Goal: Find specific page/section: Find specific page/section

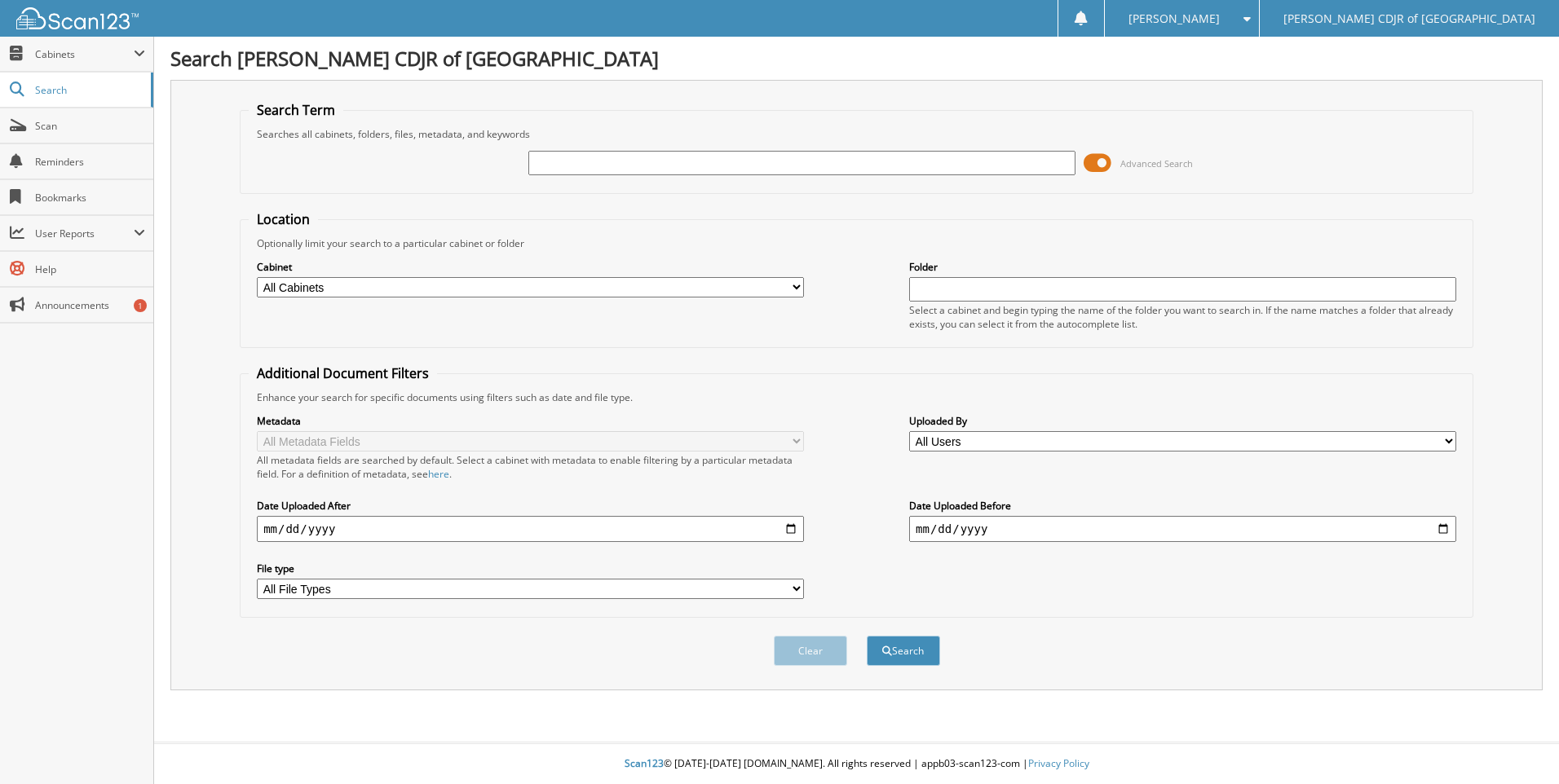
click at [547, 153] on input "text" at bounding box center [802, 162] width 547 height 25
type input "63585"
click at [867, 636] on button "Search" at bounding box center [903, 651] width 74 height 30
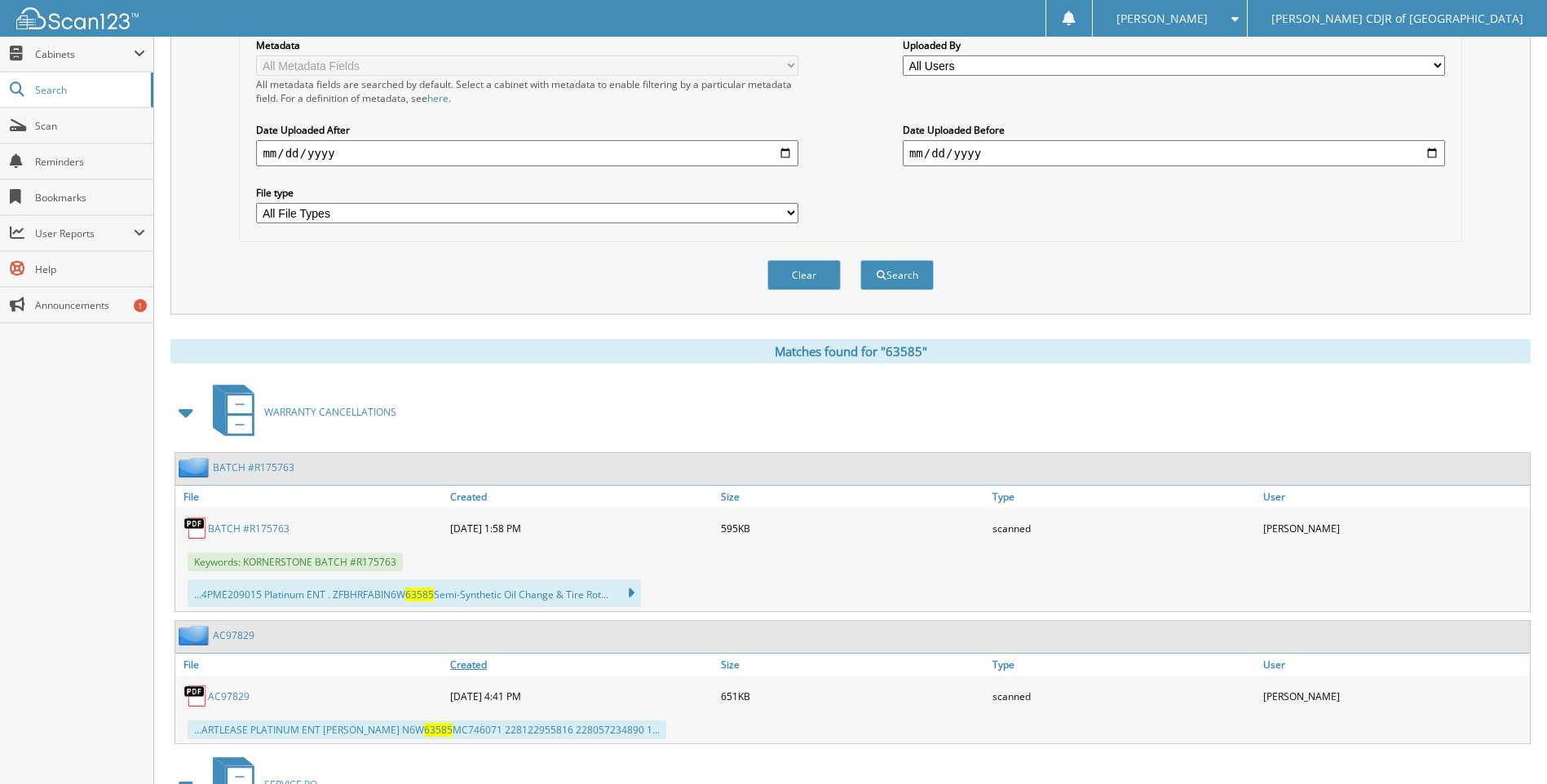
scroll to position [563, 0]
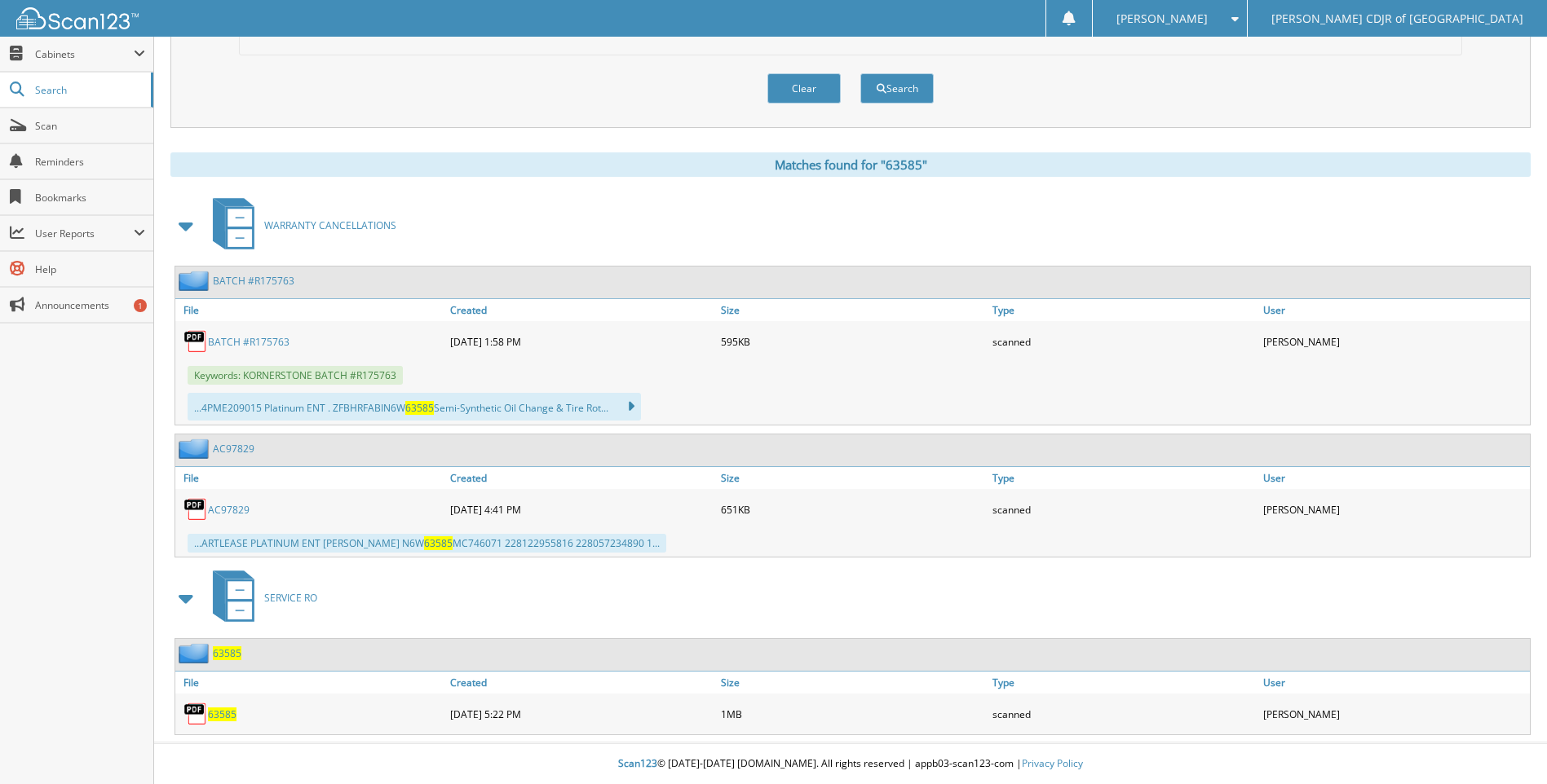
click at [232, 712] on span "63585" at bounding box center [222, 715] width 29 height 14
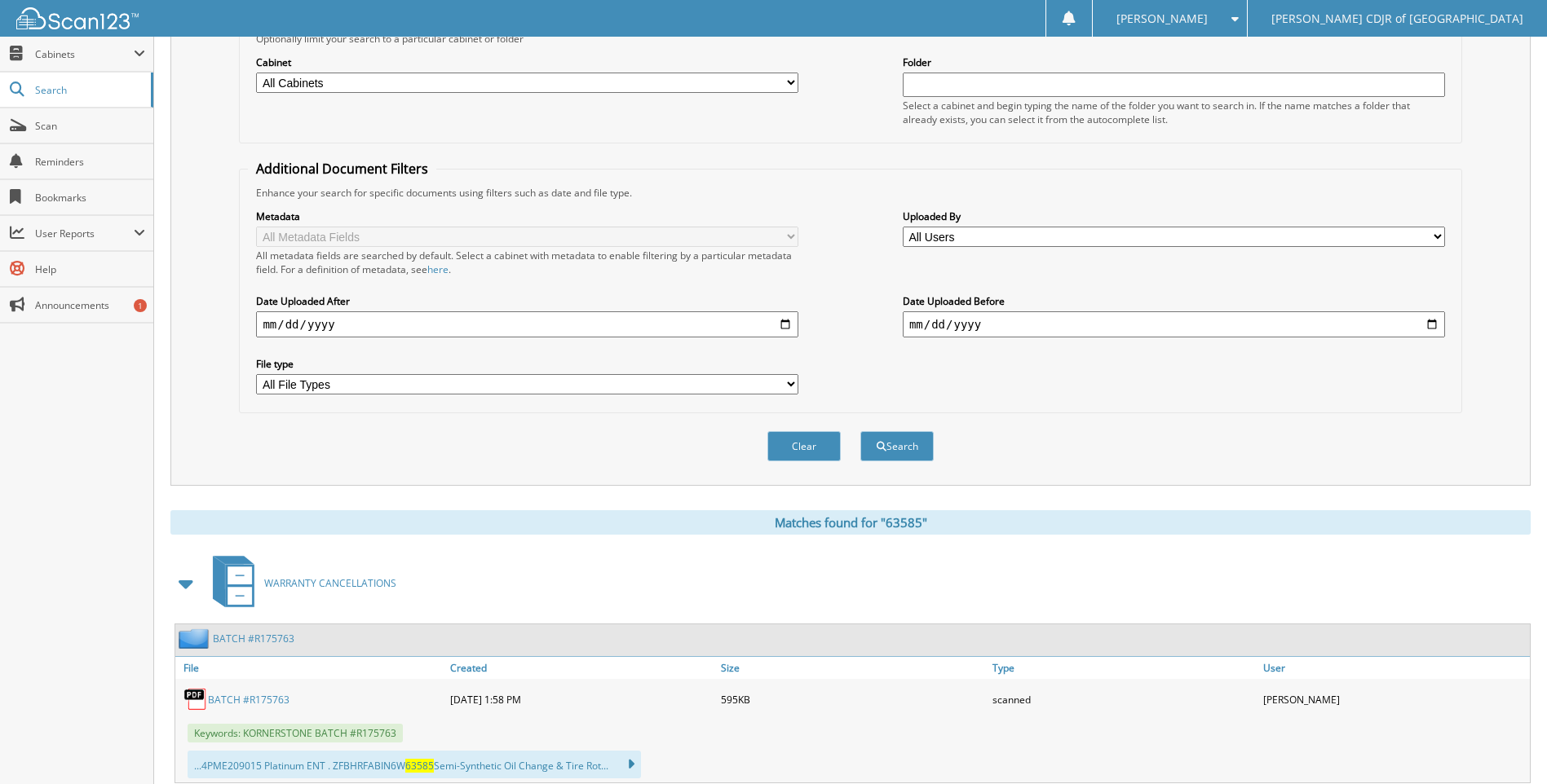
scroll to position [0, 0]
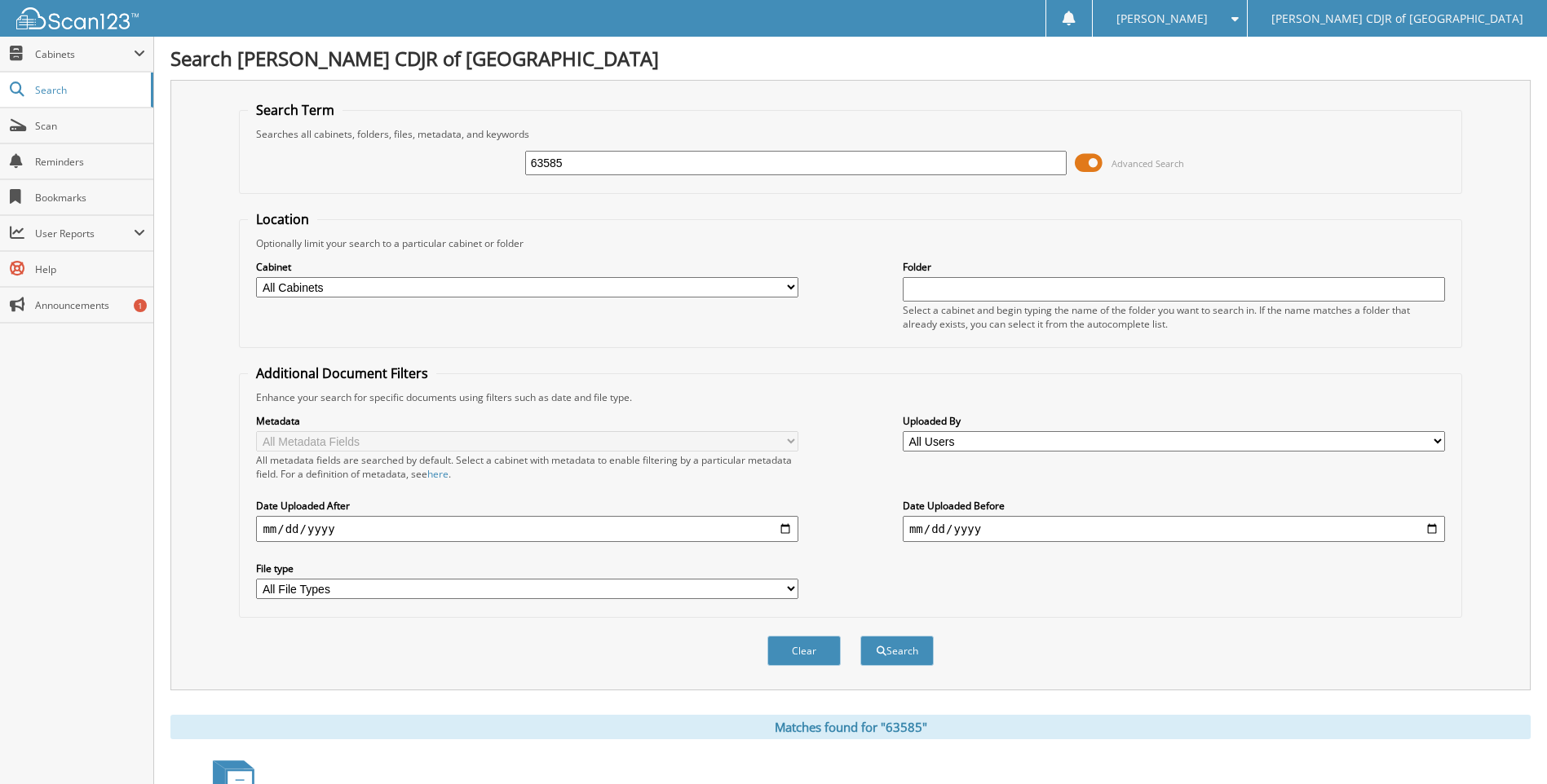
click at [590, 161] on input "63585" at bounding box center [796, 162] width 542 height 25
type input "63583"
click at [860, 636] on button "Search" at bounding box center [897, 651] width 74 height 30
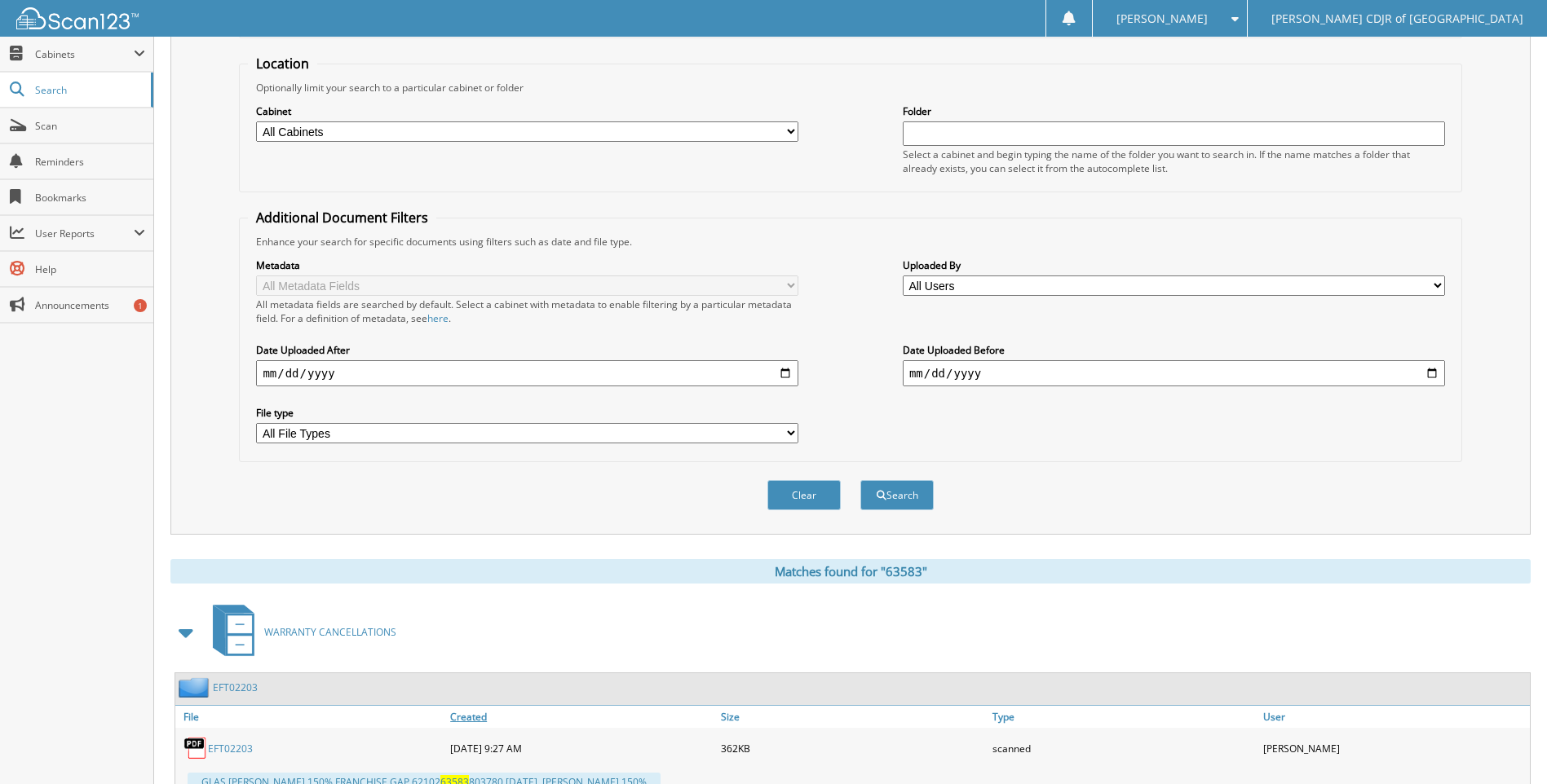
scroll to position [396, 0]
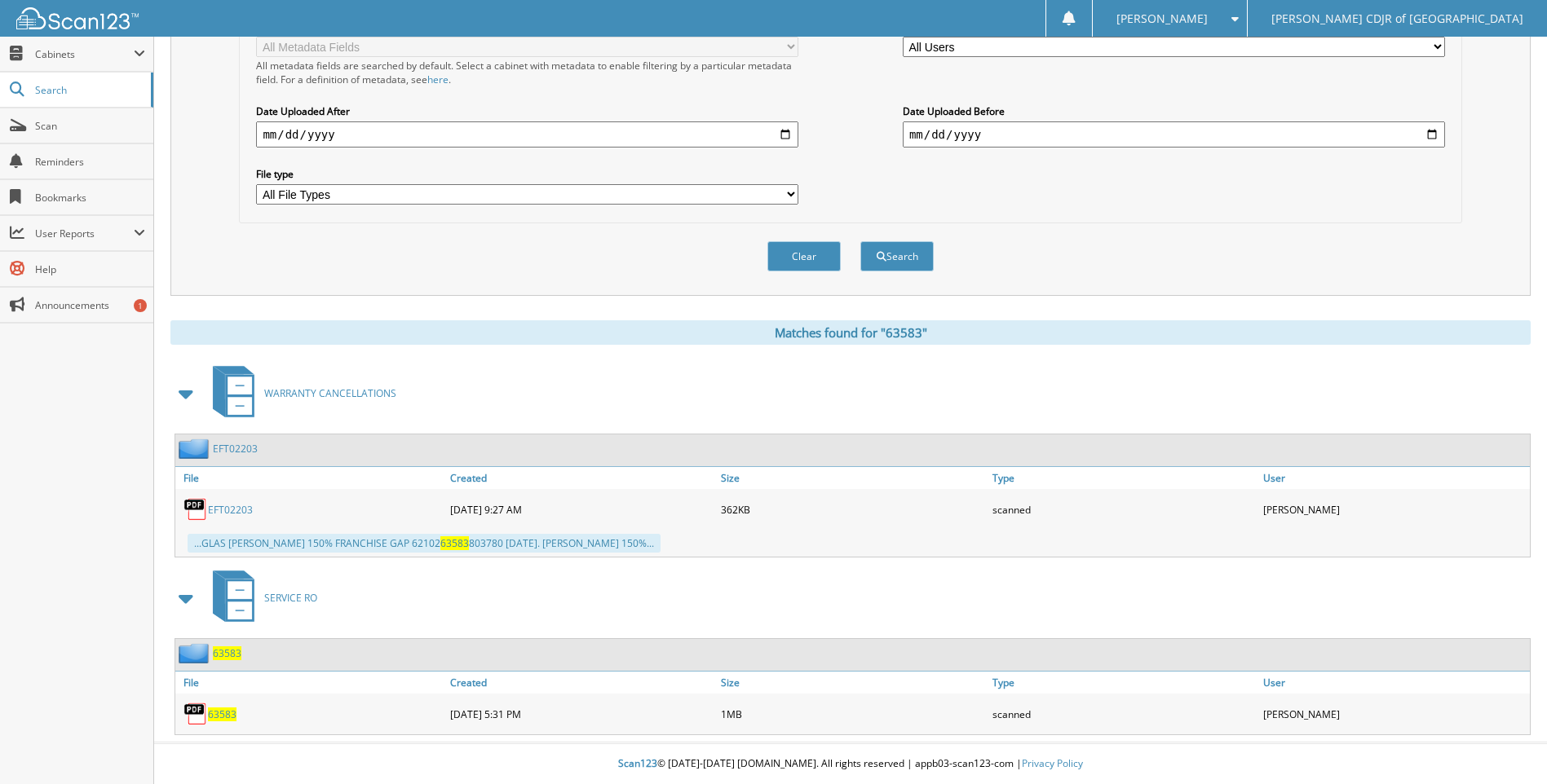
click at [225, 711] on span "63583" at bounding box center [222, 715] width 29 height 14
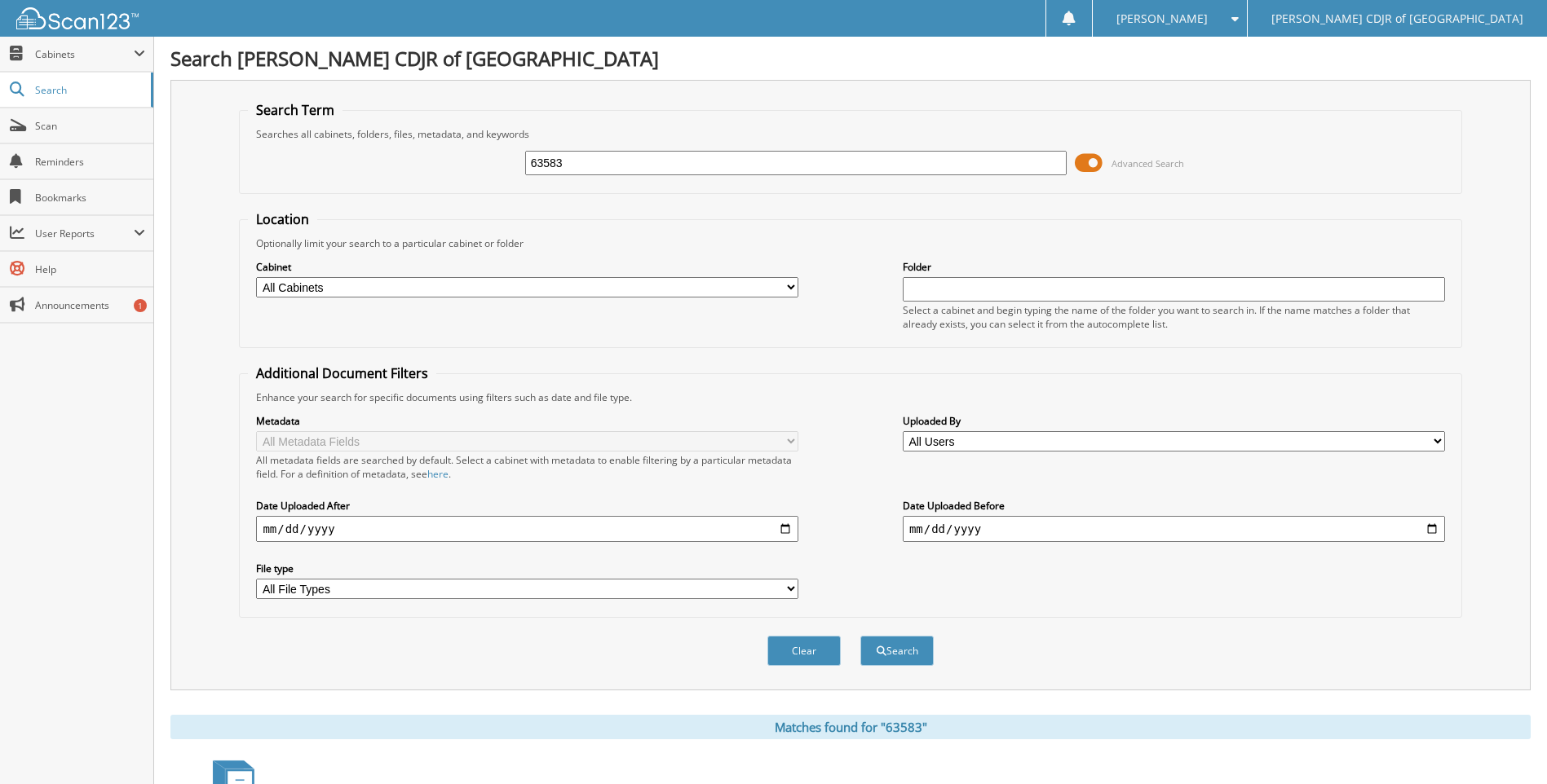
click at [613, 161] on input "63583" at bounding box center [796, 162] width 542 height 25
type input "6"
click at [613, 162] on input "text" at bounding box center [796, 162] width 542 height 25
type input "63585"
click at [860, 636] on button "Search" at bounding box center [897, 651] width 74 height 30
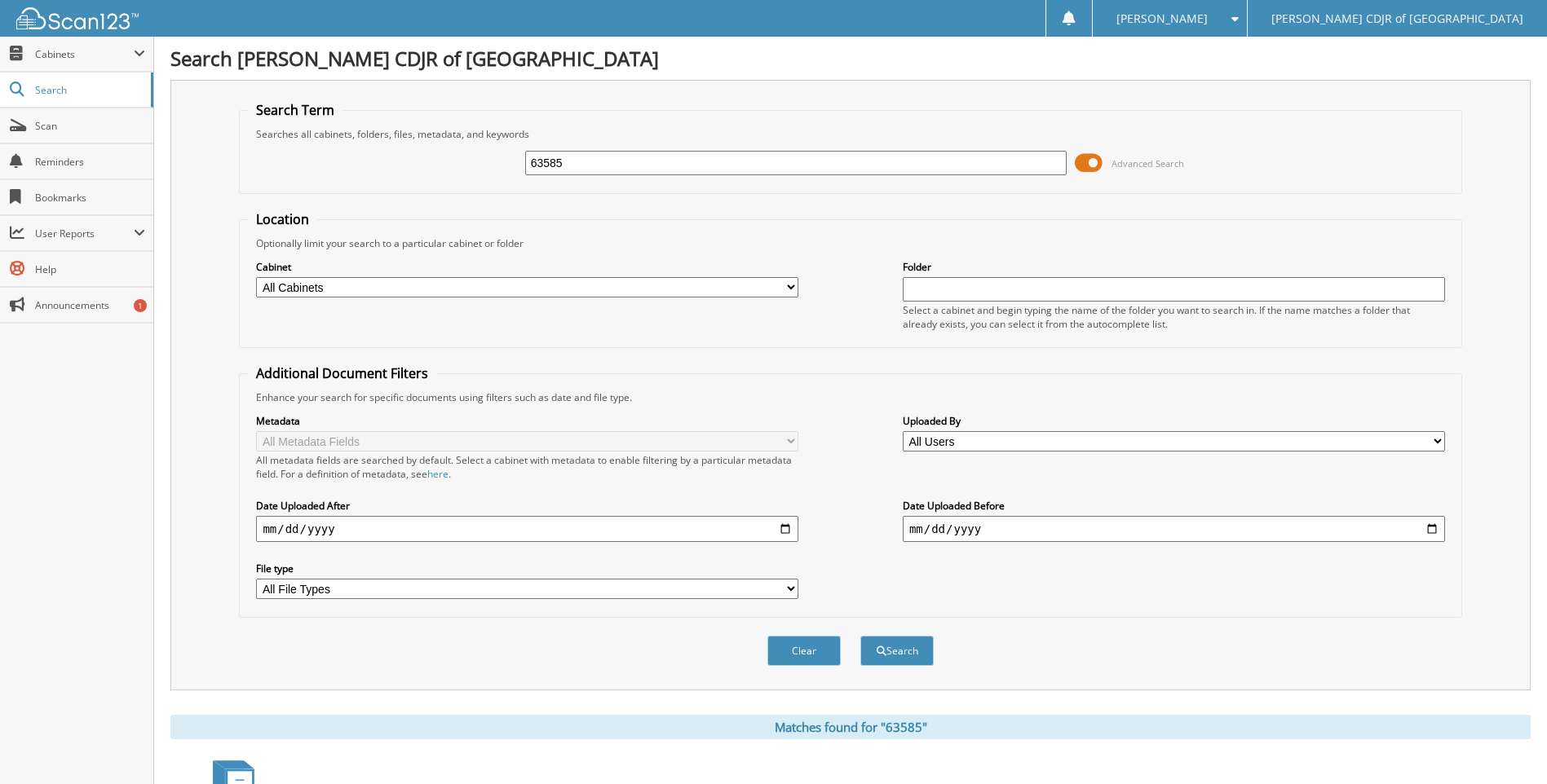
click at [617, 162] on input "63585" at bounding box center [796, 162] width 542 height 25
type input "63586"
click at [860, 636] on button "Search" at bounding box center [897, 651] width 74 height 30
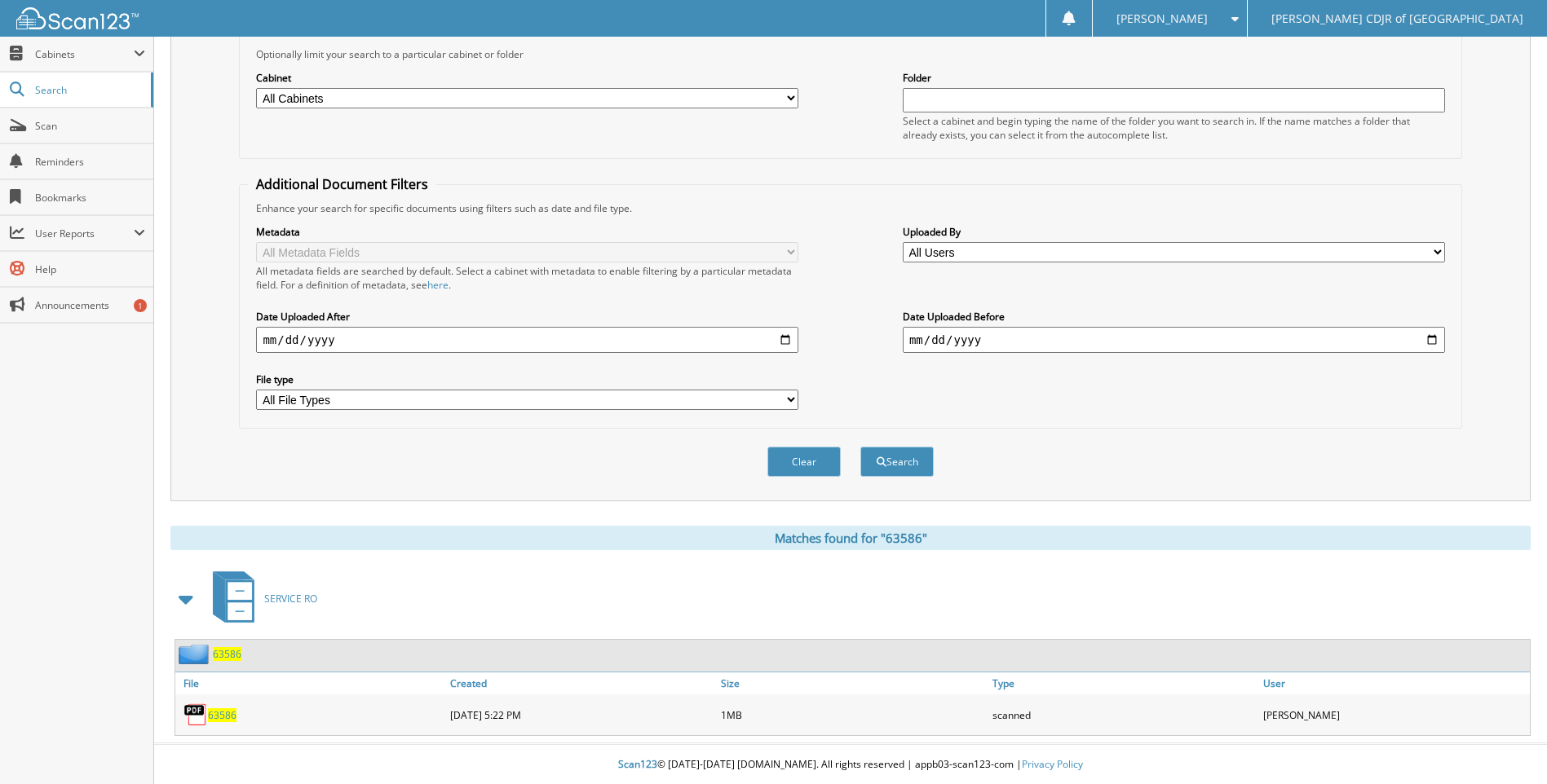
scroll to position [191, 0]
click at [69, 133] on link "Scan" at bounding box center [76, 125] width 153 height 35
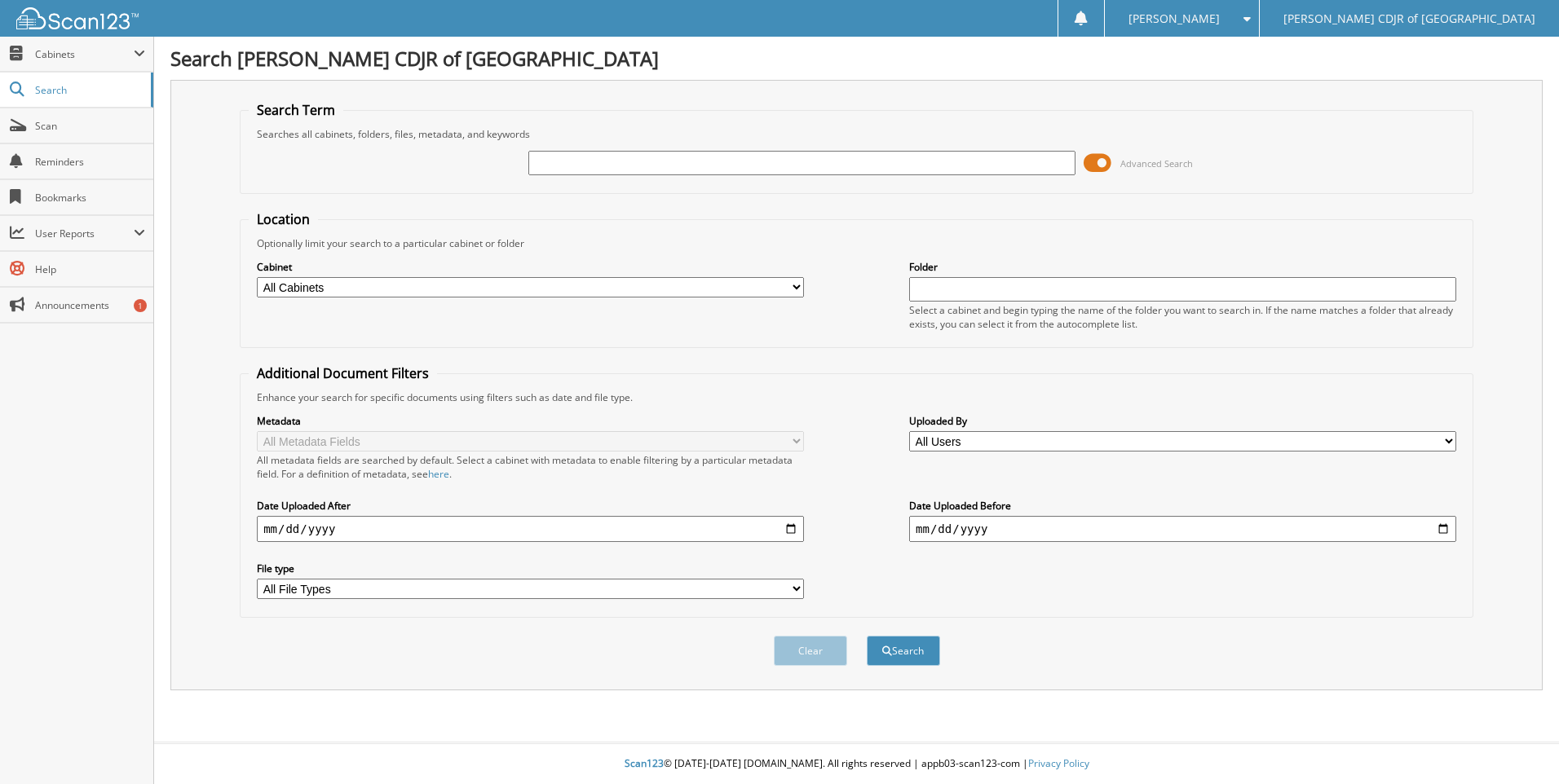
click at [562, 159] on input "text" at bounding box center [802, 162] width 547 height 25
type input "59222"
click at [867, 636] on button "Search" at bounding box center [903, 651] width 74 height 30
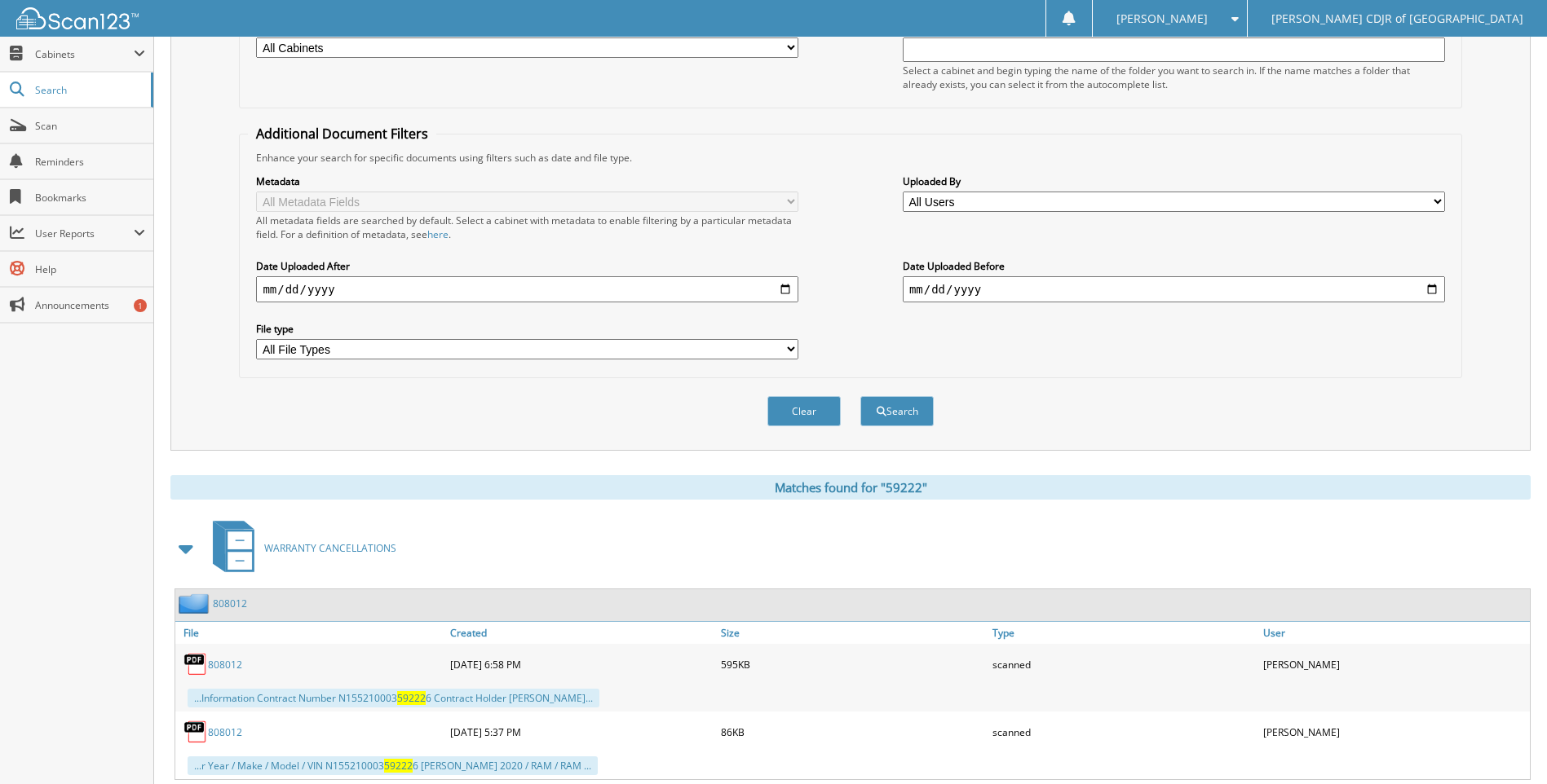
scroll to position [463, 0]
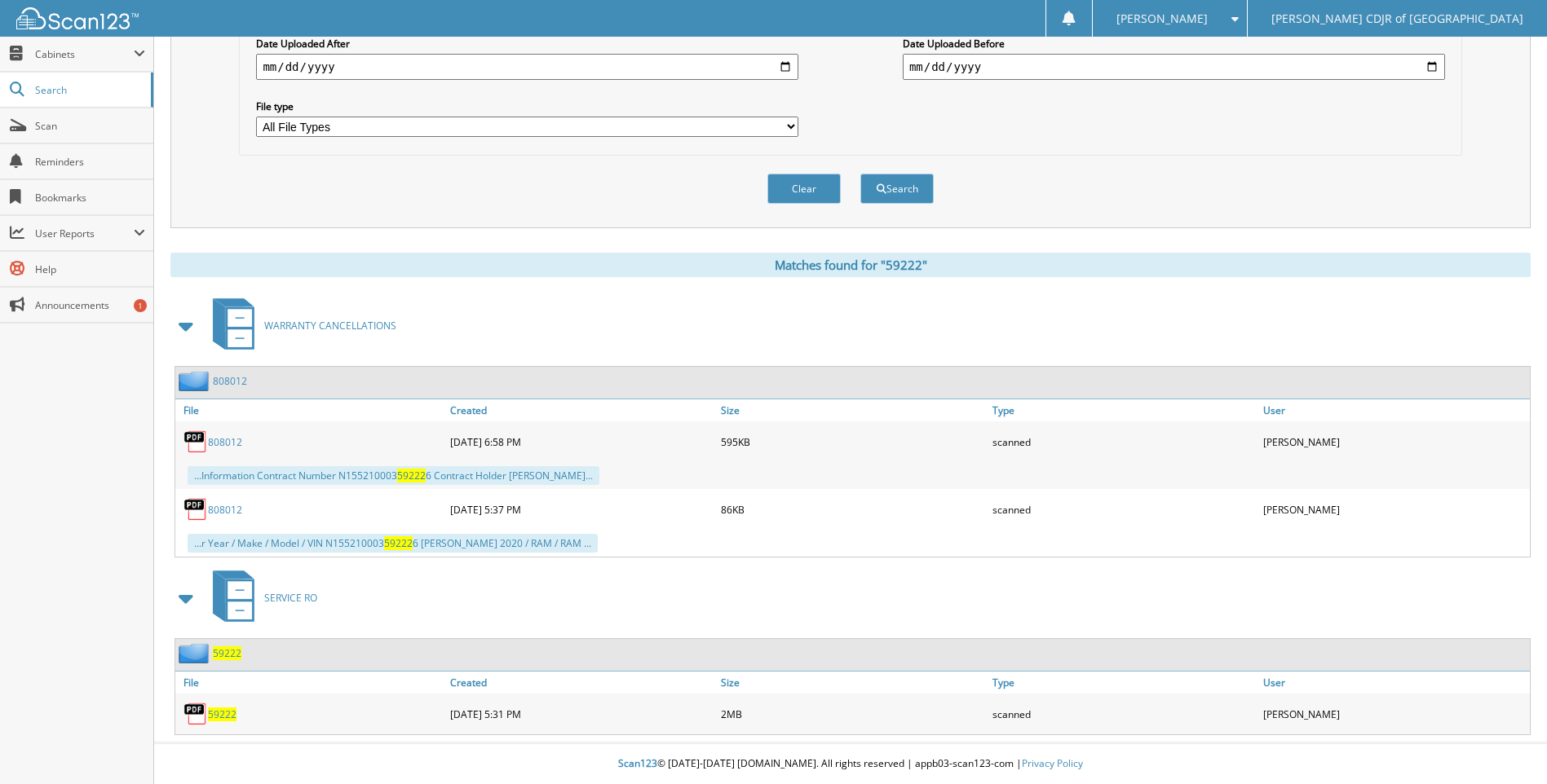
click at [194, 710] on img at bounding box center [195, 714] width 25 height 25
click at [194, 706] on img at bounding box center [195, 714] width 25 height 25
click at [222, 657] on span "59222" at bounding box center [228, 654] width 29 height 14
